Goal: Task Accomplishment & Management: Complete application form

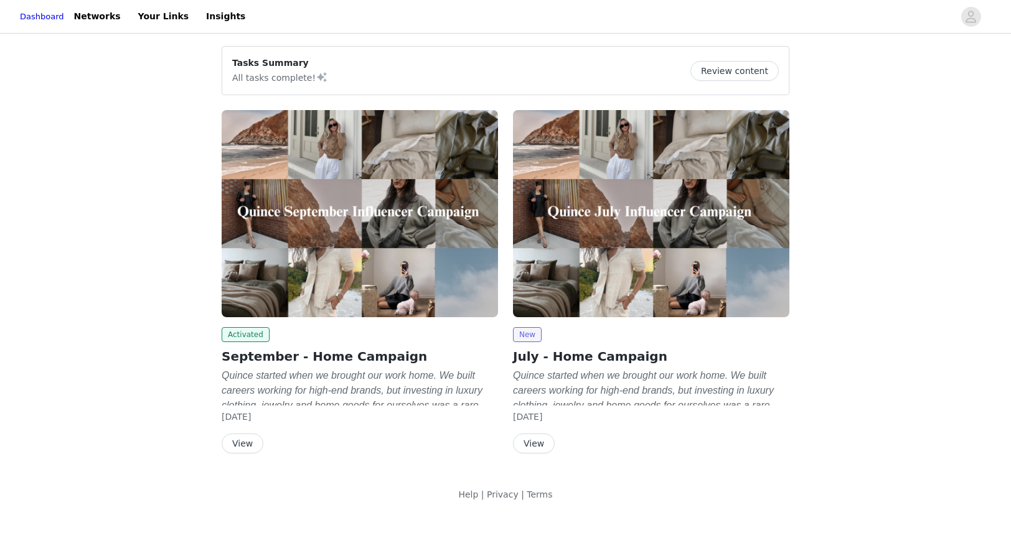
click at [244, 446] on button "View" at bounding box center [243, 444] width 42 height 20
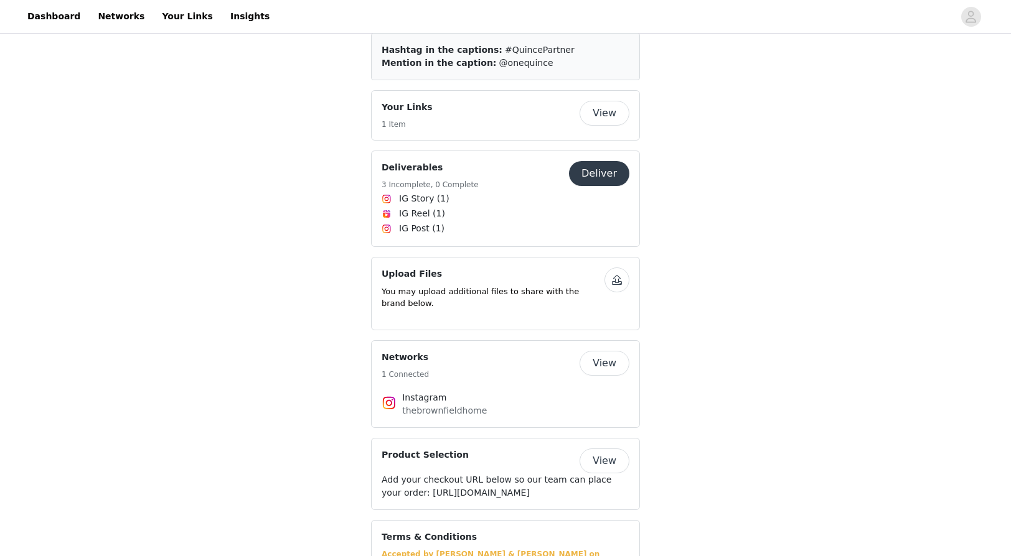
scroll to position [1957, 0]
click at [609, 162] on button "Deliver" at bounding box center [599, 174] width 60 height 25
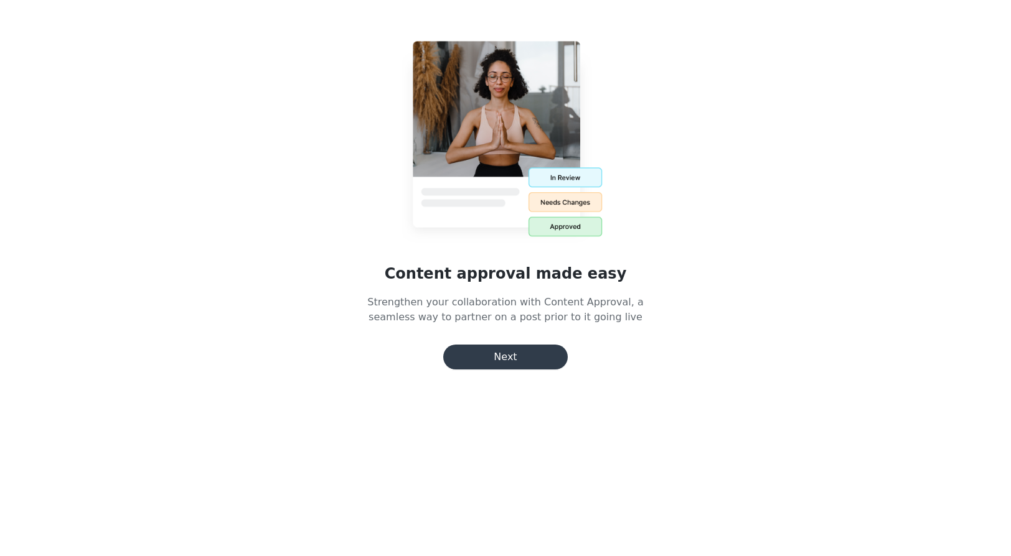
click at [514, 359] on button "Next" at bounding box center [505, 357] width 124 height 25
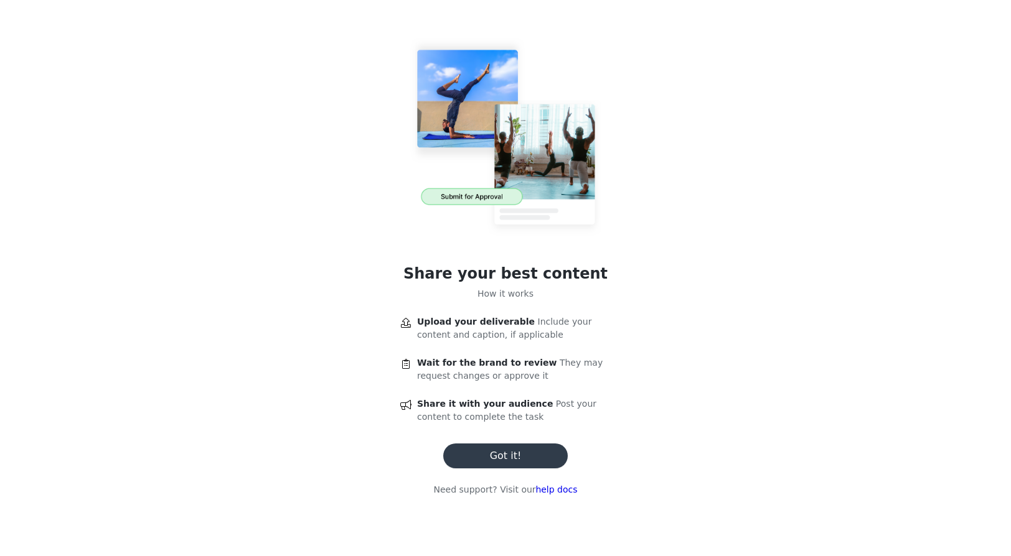
scroll to position [95, 0]
click at [534, 453] on button "Got it!" at bounding box center [505, 456] width 124 height 25
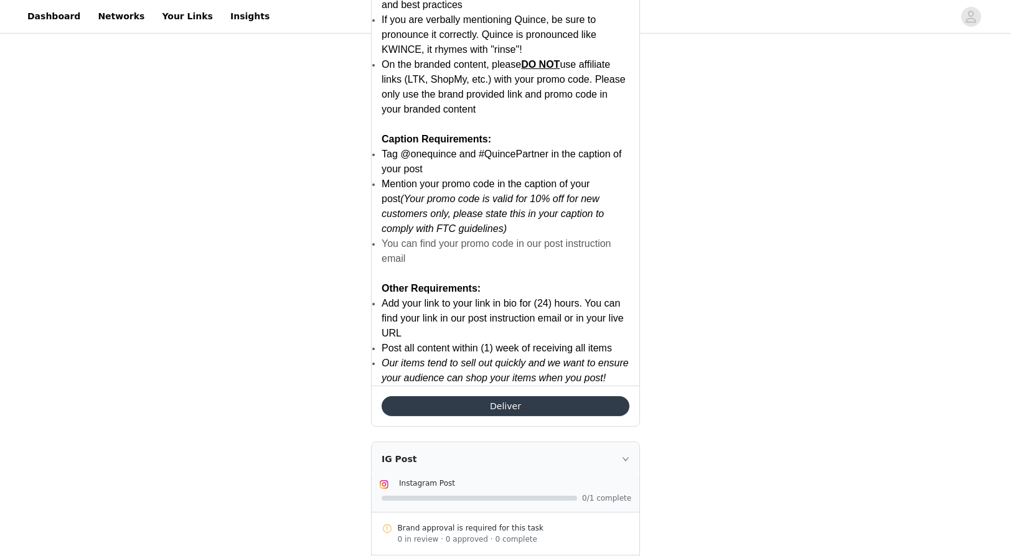
scroll to position [1666, 0]
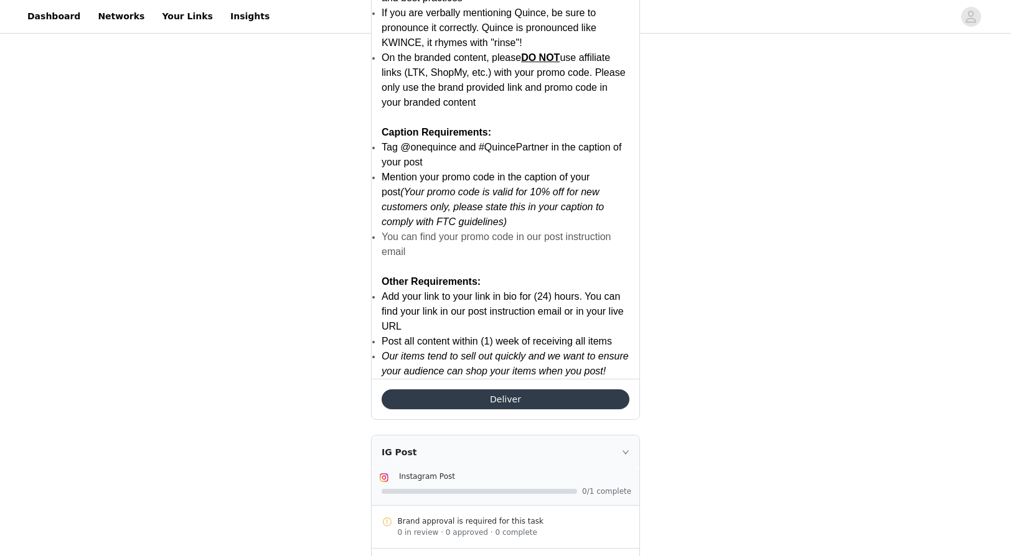
click at [548, 400] on button "Deliver" at bounding box center [506, 400] width 248 height 20
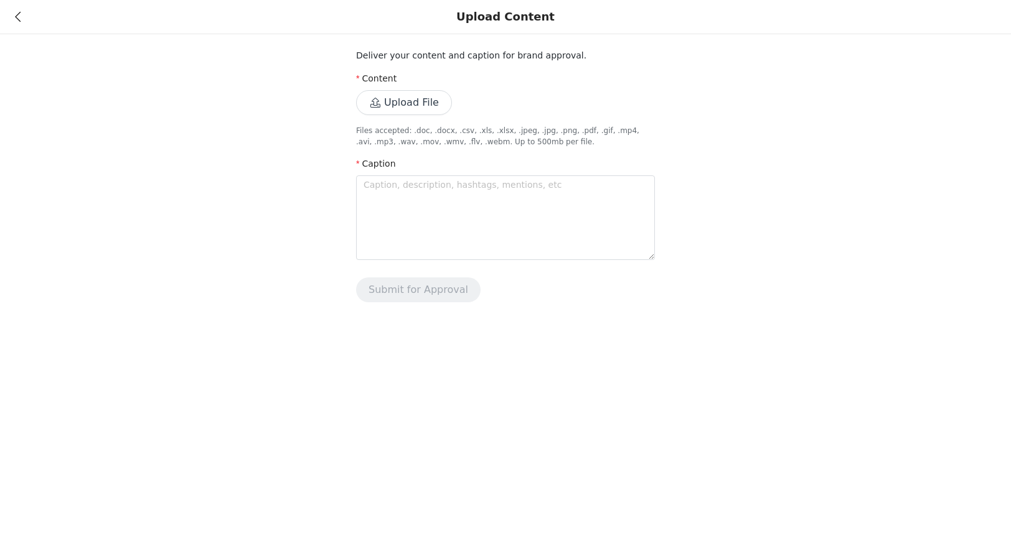
click at [420, 108] on button "Upload File" at bounding box center [404, 102] width 96 height 25
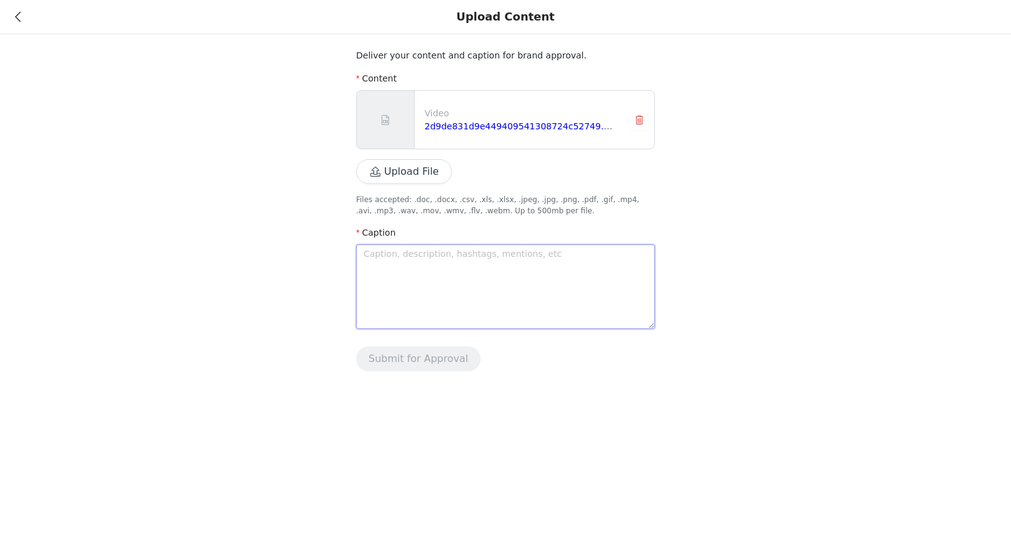
click at [580, 284] on textarea at bounding box center [505, 287] width 299 height 85
paste textarea "[PERSON_NAME]’s birthday festivities started early with new bedding from @onequ…"
type textarea "[PERSON_NAME]’s birthday festivities started early with new bedding from @onequ…"
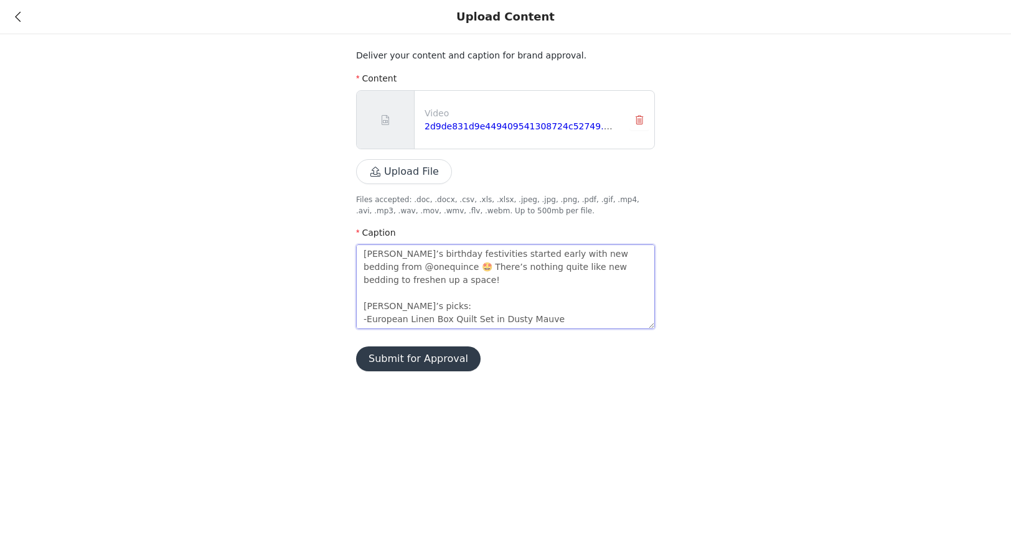
drag, startPoint x: 426, startPoint y: 268, endPoint x: 463, endPoint y: 268, distance: 36.7
click at [426, 268] on textarea "[PERSON_NAME]’s birthday festivities started early with new bedding from @onequ…" at bounding box center [505, 287] width 299 height 85
click at [477, 285] on textarea "[PERSON_NAME]’s birthday festivities started early with new bedding from @onequ…" at bounding box center [505, 287] width 299 height 85
type textarea "[PERSON_NAME]’s birthday festivities started early with new bedding from @onequ…"
click at [413, 173] on button "Upload File" at bounding box center [404, 171] width 96 height 25
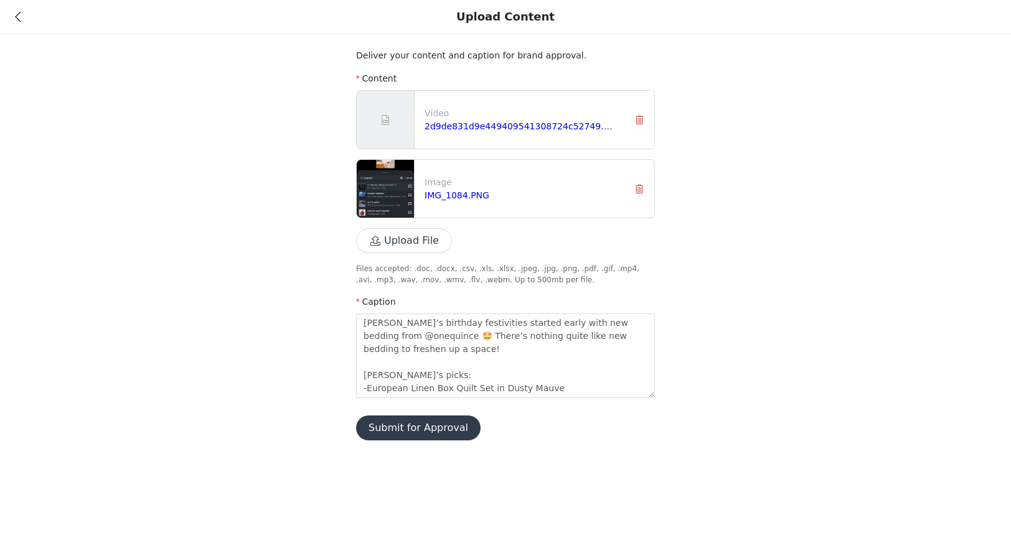
click at [433, 431] on button "Submit for Approval" at bounding box center [418, 428] width 124 height 25
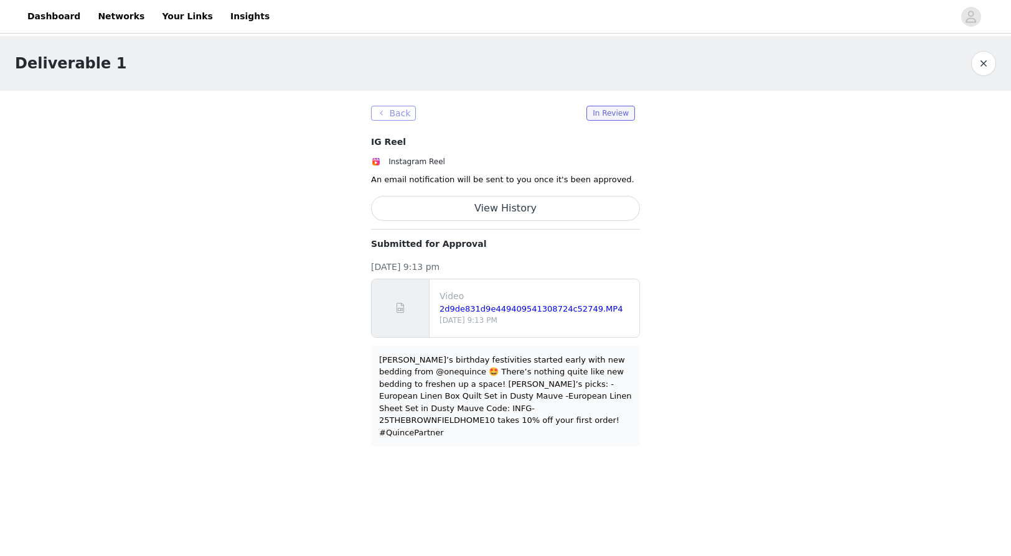
click at [399, 115] on button "Back" at bounding box center [393, 113] width 45 height 15
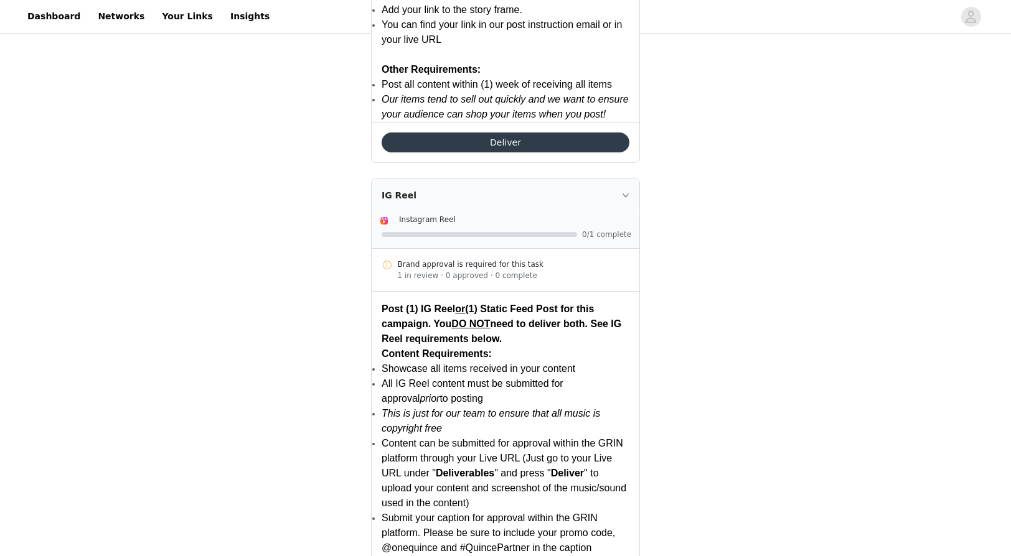
scroll to position [998, 0]
